Goal: Task Accomplishment & Management: Use online tool/utility

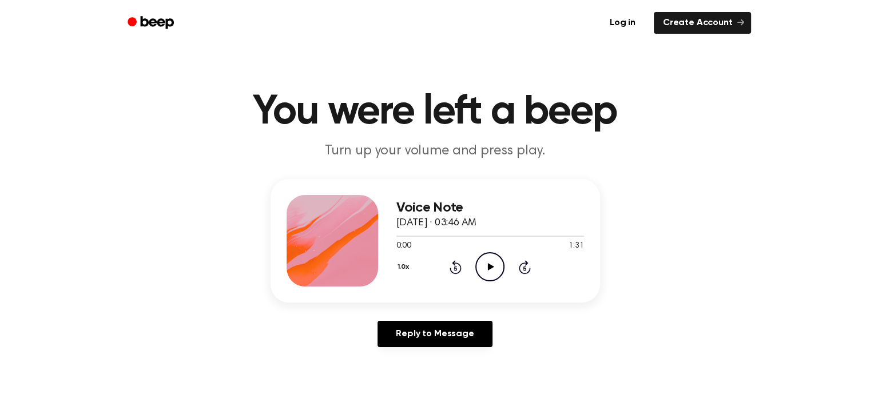
click at [492, 263] on icon "Play Audio" at bounding box center [489, 266] width 29 height 29
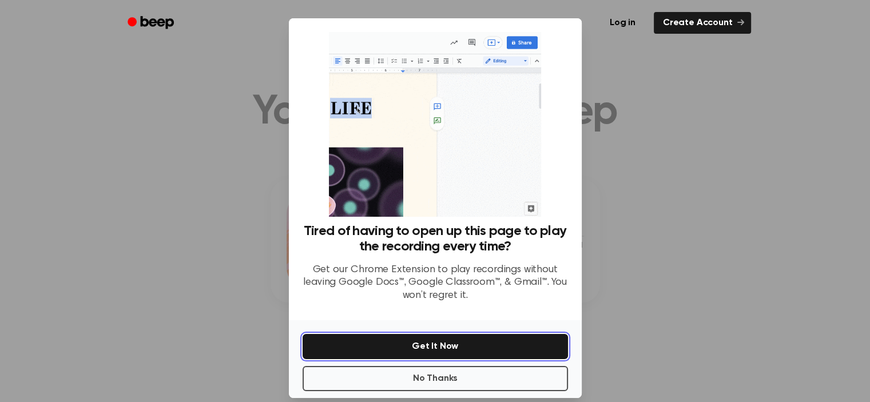
click at [478, 354] on button "Get It Now" at bounding box center [435, 346] width 265 height 25
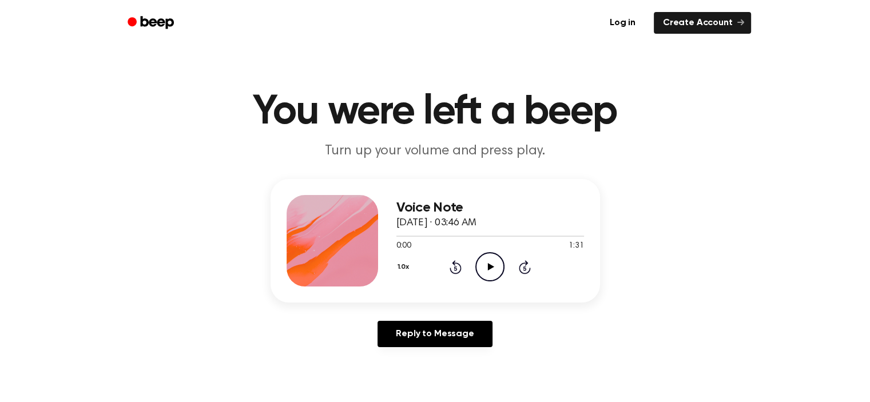
click at [485, 269] on icon "Play Audio" at bounding box center [489, 266] width 29 height 29
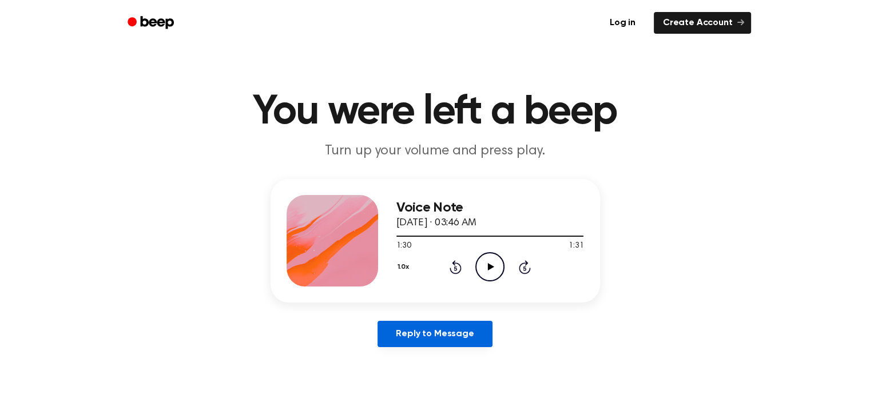
click at [466, 333] on link "Reply to Message" at bounding box center [435, 334] width 114 height 26
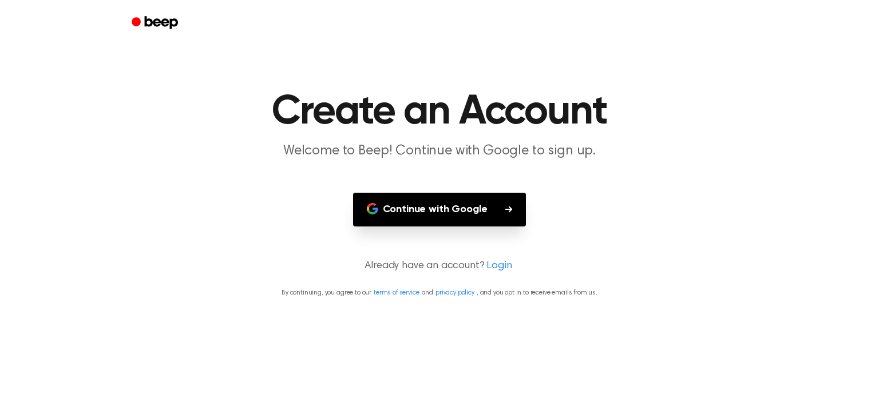
click at [433, 206] on button "Continue with Google" at bounding box center [439, 210] width 173 height 34
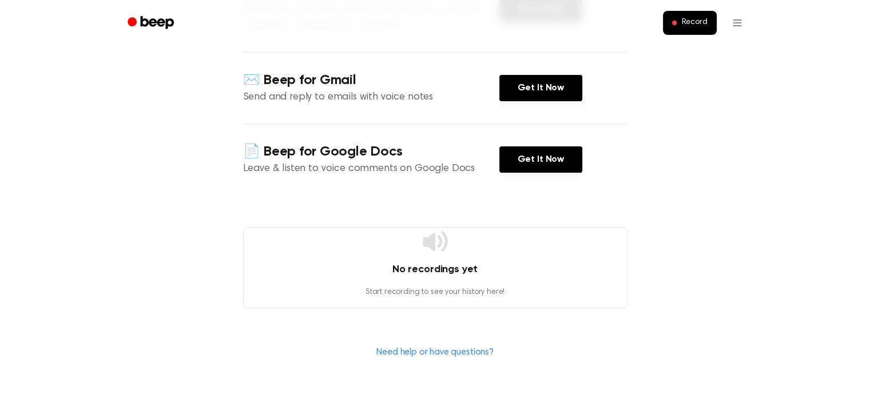
scroll to position [190, 0]
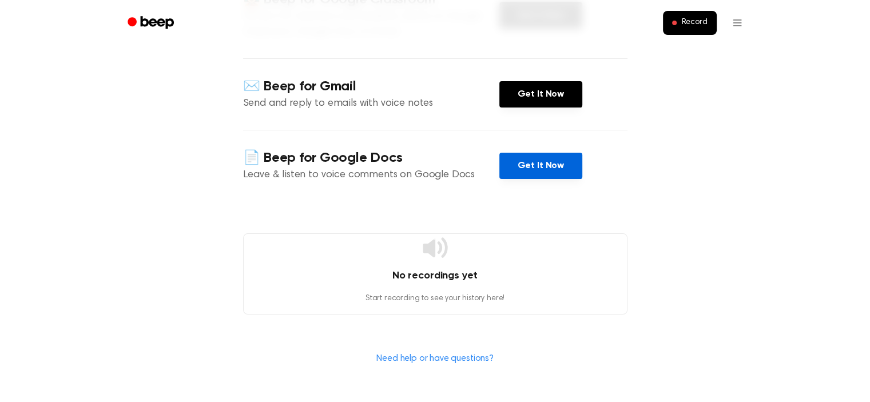
click at [533, 165] on link "Get It Now" at bounding box center [540, 166] width 83 height 26
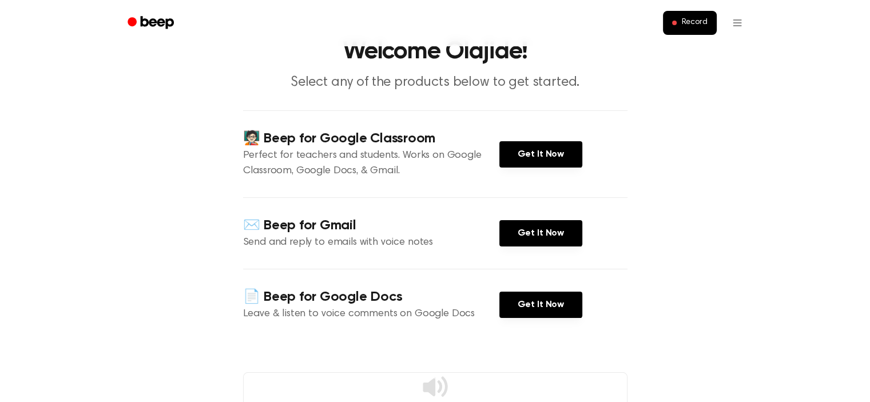
scroll to position [47, 0]
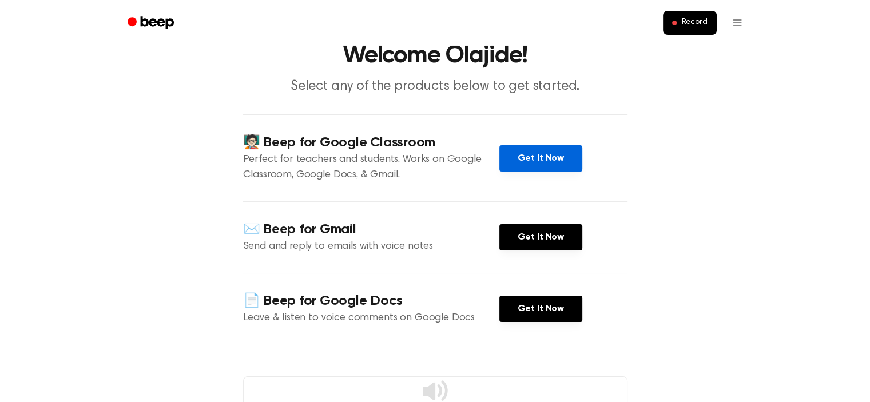
click at [520, 150] on link "Get It Now" at bounding box center [540, 158] width 83 height 26
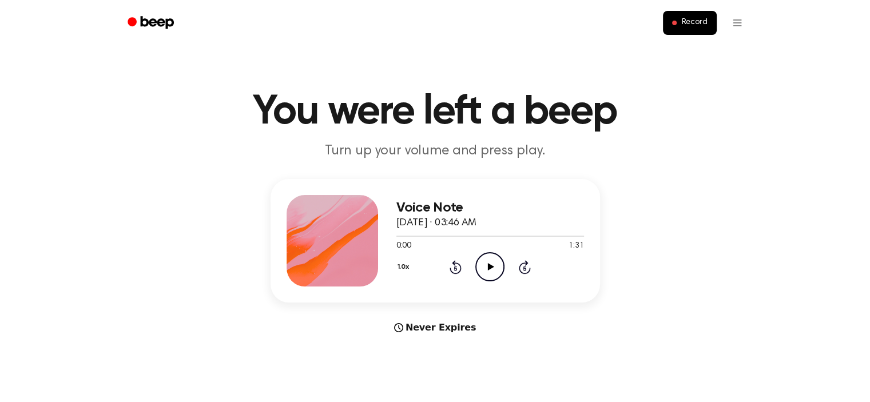
click at [487, 263] on icon "Play Audio" at bounding box center [489, 266] width 29 height 29
click at [487, 264] on icon "Pause Audio" at bounding box center [489, 266] width 29 height 29
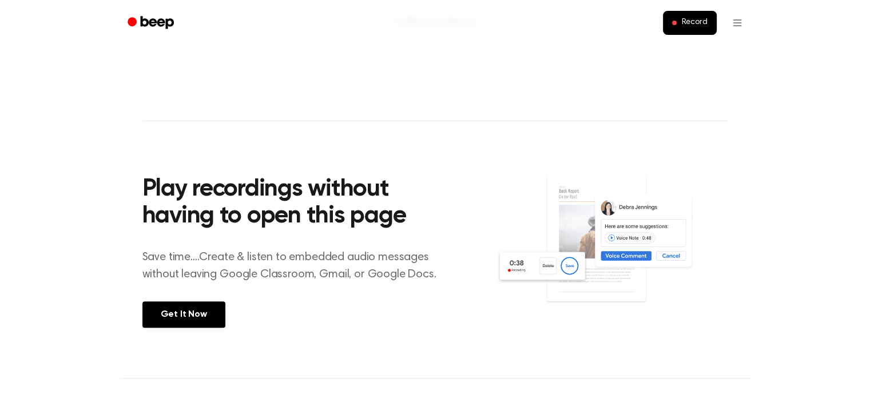
scroll to position [303, 0]
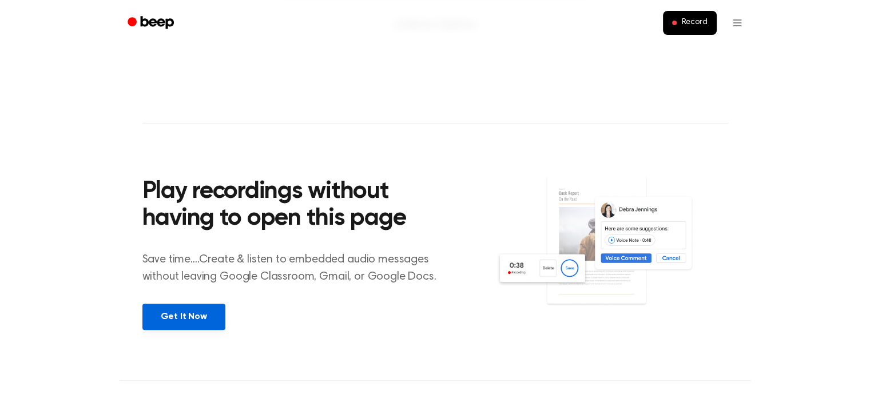
click at [208, 304] on link "Get It Now" at bounding box center [183, 317] width 83 height 26
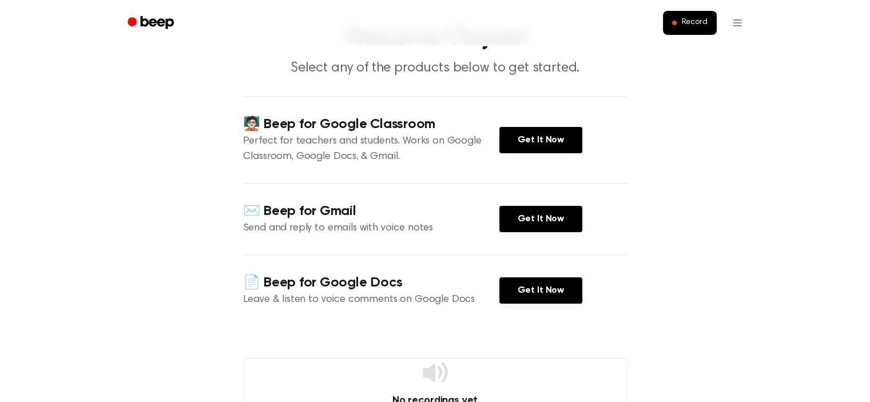
scroll to position [66, 0]
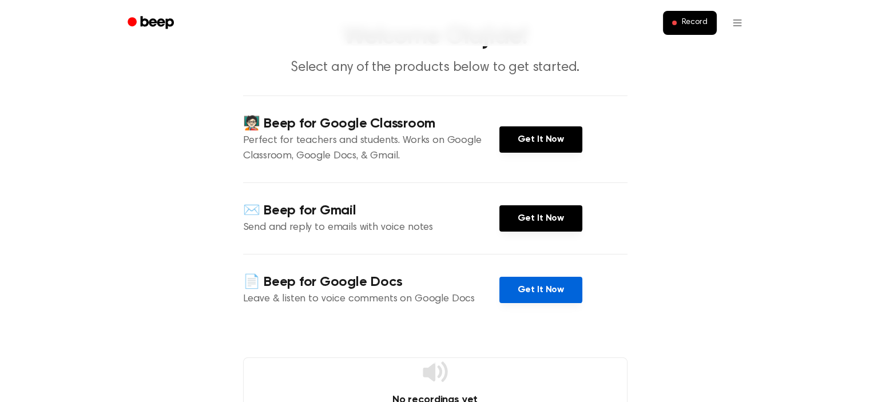
click at [502, 289] on link "Get It Now" at bounding box center [540, 290] width 83 height 26
click at [672, 22] on button "Record" at bounding box center [689, 23] width 53 height 24
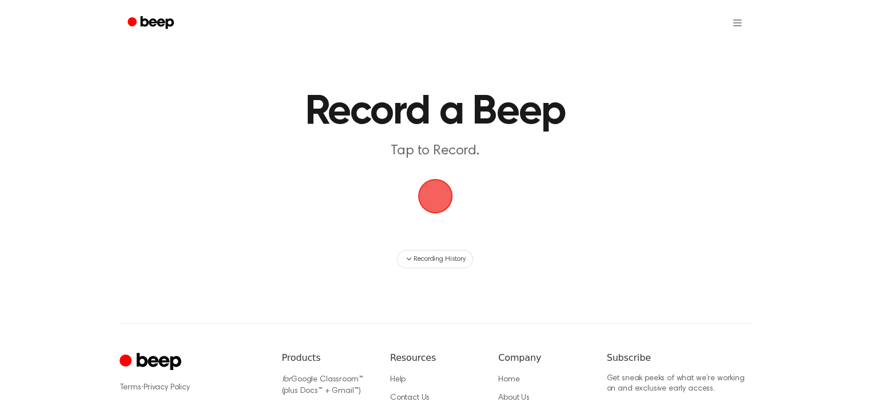
click at [427, 194] on span "button" at bounding box center [435, 196] width 32 height 32
click at [438, 212] on span "button" at bounding box center [435, 196] width 32 height 32
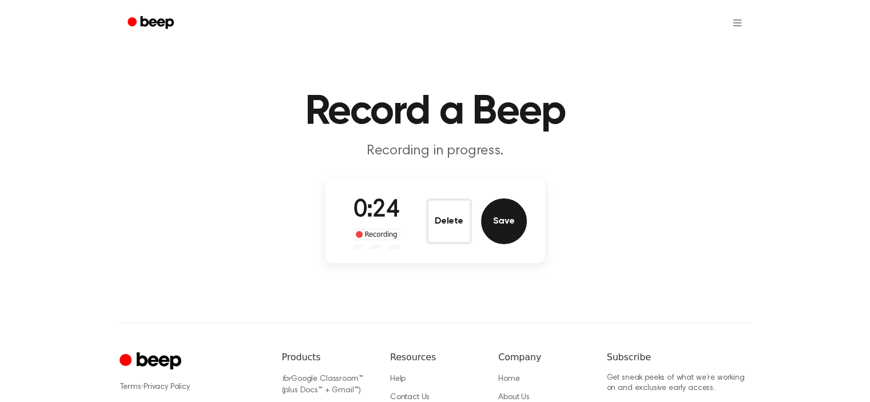
click at [503, 228] on button "Save" at bounding box center [504, 221] width 46 height 46
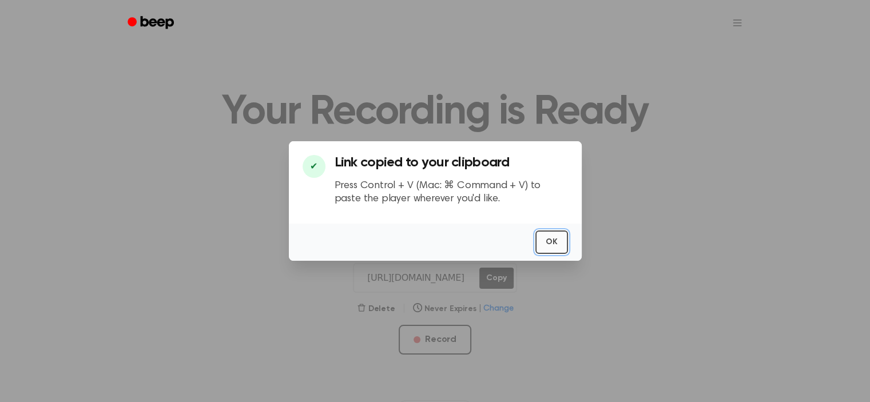
click at [554, 241] on button "OK" at bounding box center [551, 242] width 33 height 23
